Goal: Find specific page/section

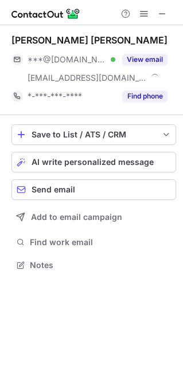
scroll to position [257, 183]
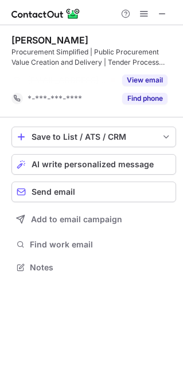
scroll to position [6, 6]
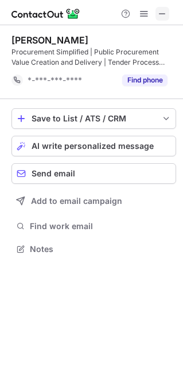
click at [160, 13] on span at bounding box center [161, 13] width 9 height 9
